Goal: Check status: Check status

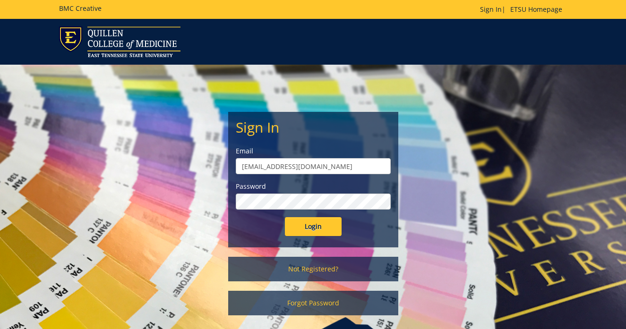
type input "fugatecm@etsu.edu"
click at [313, 227] on input "Login" at bounding box center [313, 226] width 57 height 19
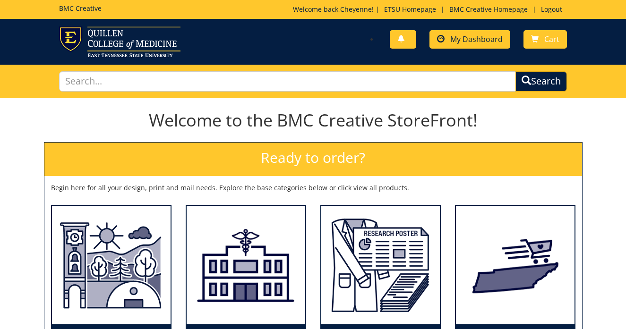
click at [480, 47] on link "My Dashboard" at bounding box center [470, 39] width 81 height 18
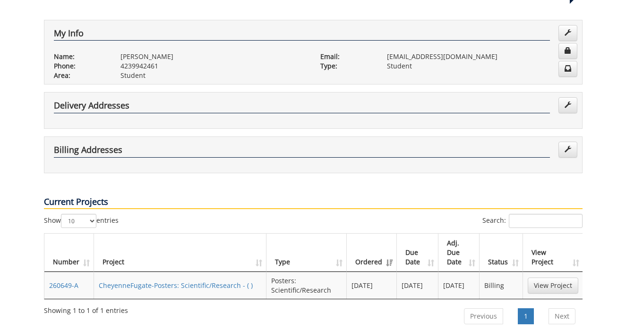
scroll to position [195, 0]
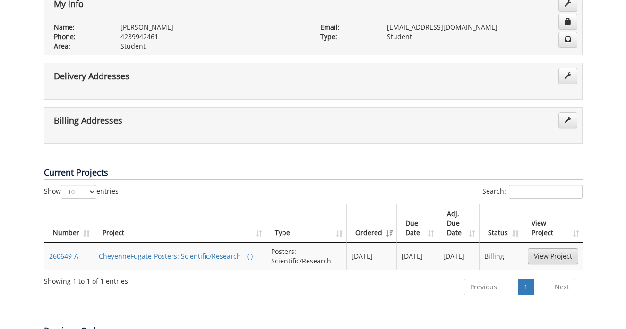
click at [540, 249] on link "View Project" at bounding box center [553, 257] width 51 height 16
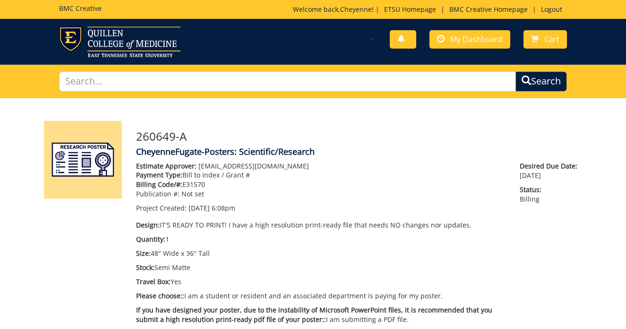
click at [560, 14] on p "Welcome back, Cheyenne ! | ETSU Homepage | BMC Creative Homepage | Logout" at bounding box center [430, 9] width 274 height 9
click at [557, 9] on link "Logout" at bounding box center [551, 9] width 31 height 9
